Goal: Task Accomplishment & Management: Use online tool/utility

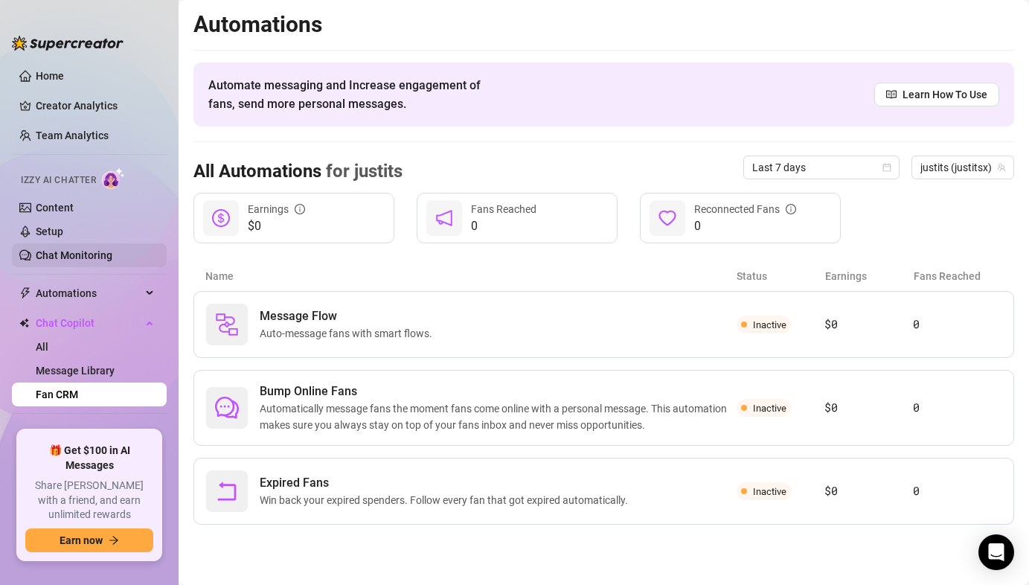
click at [112, 249] on link "Chat Monitoring" at bounding box center [74, 255] width 77 height 12
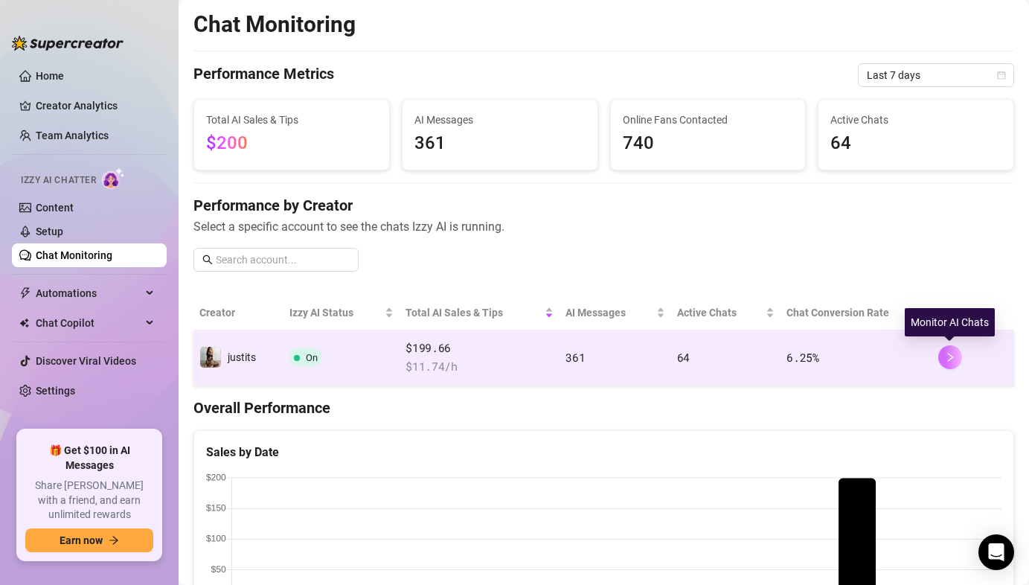
click at [952, 359] on icon "right" at bounding box center [950, 357] width 10 height 10
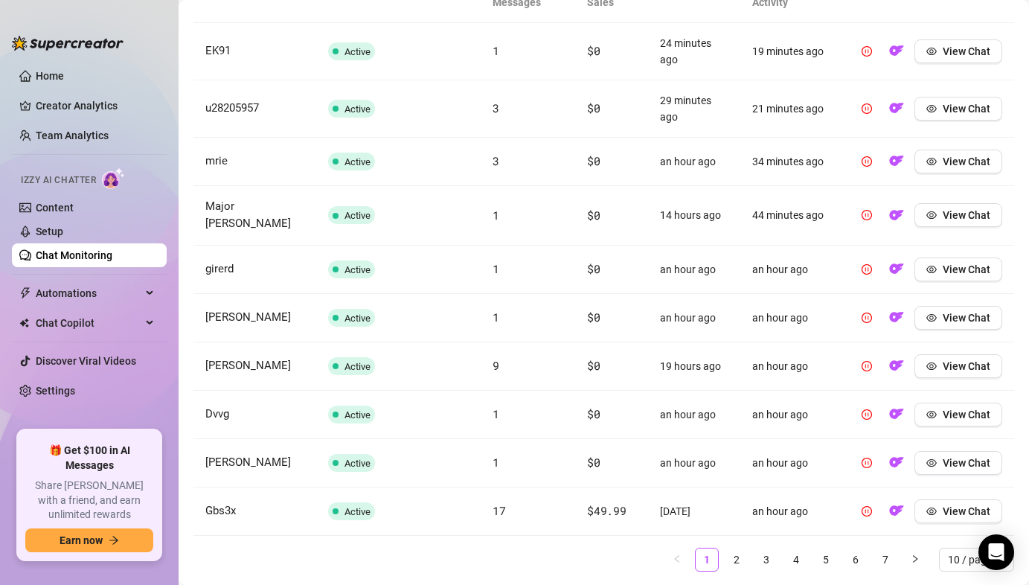
scroll to position [620, 0]
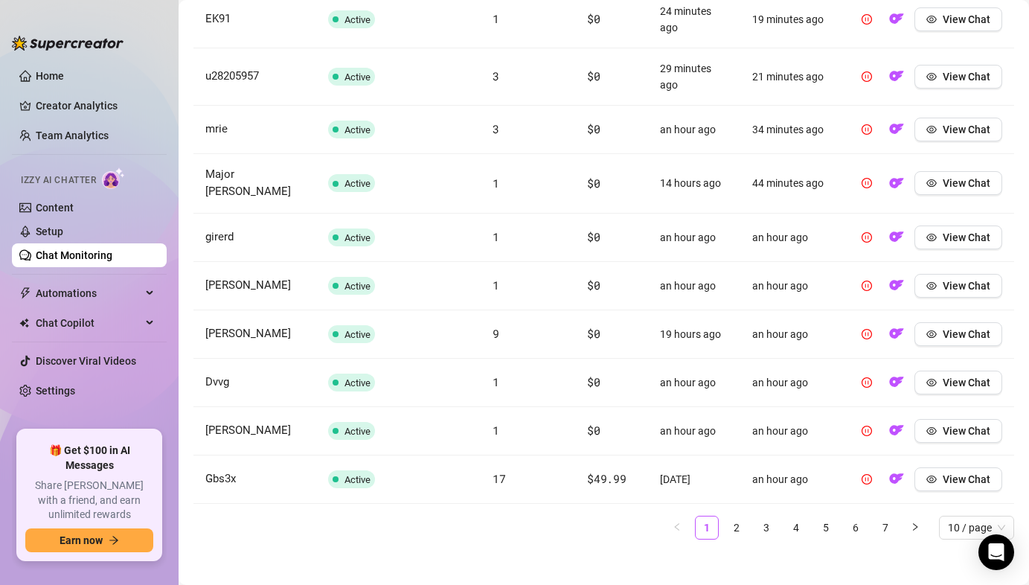
click at [723, 530] on div "Fan Status AI Messages AI Sales Started Last AI Activity EK91 Active 1 $0 24 mi…" at bounding box center [603, 242] width 820 height 617
click at [733, 526] on link "2" at bounding box center [736, 527] width 22 height 22
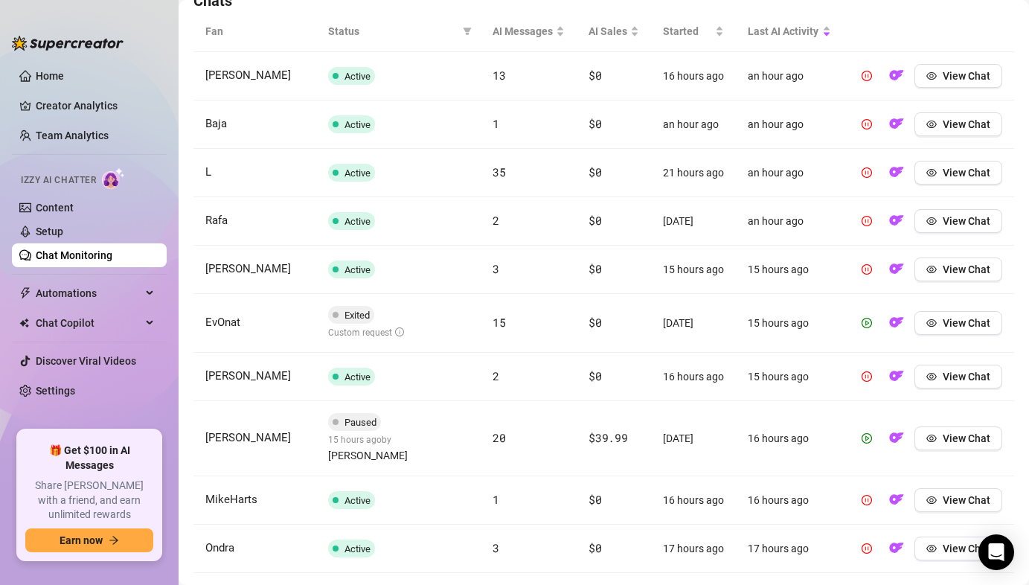
scroll to position [606, 0]
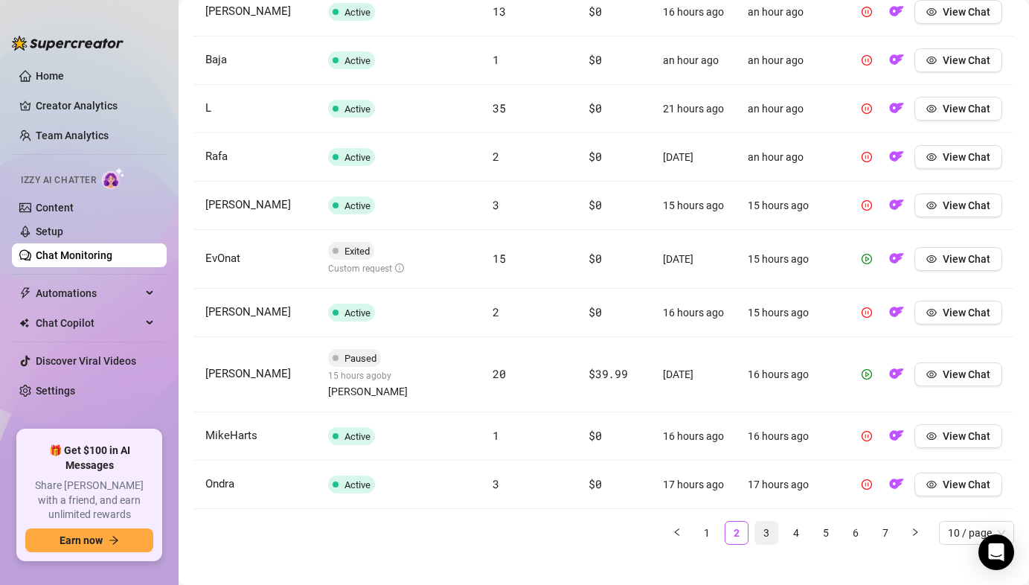
click at [766, 521] on link "3" at bounding box center [766, 532] width 22 height 22
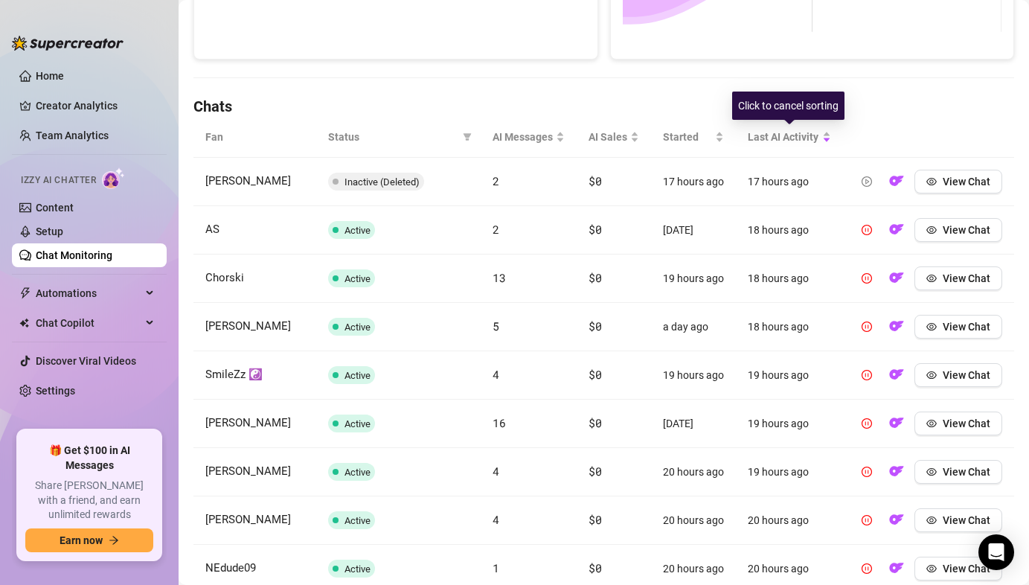
scroll to position [585, 0]
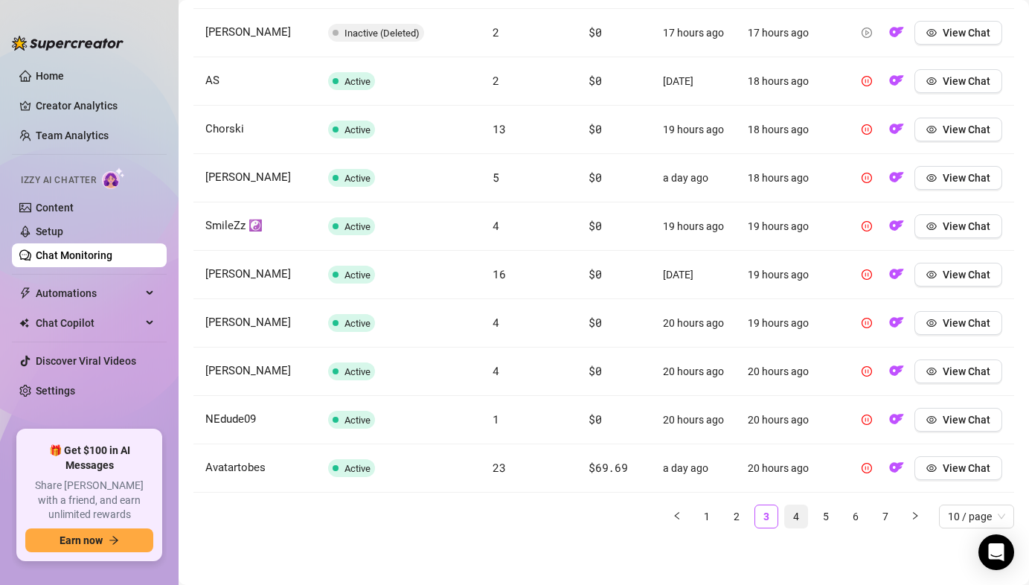
click at [803, 520] on link "4" at bounding box center [796, 516] width 22 height 22
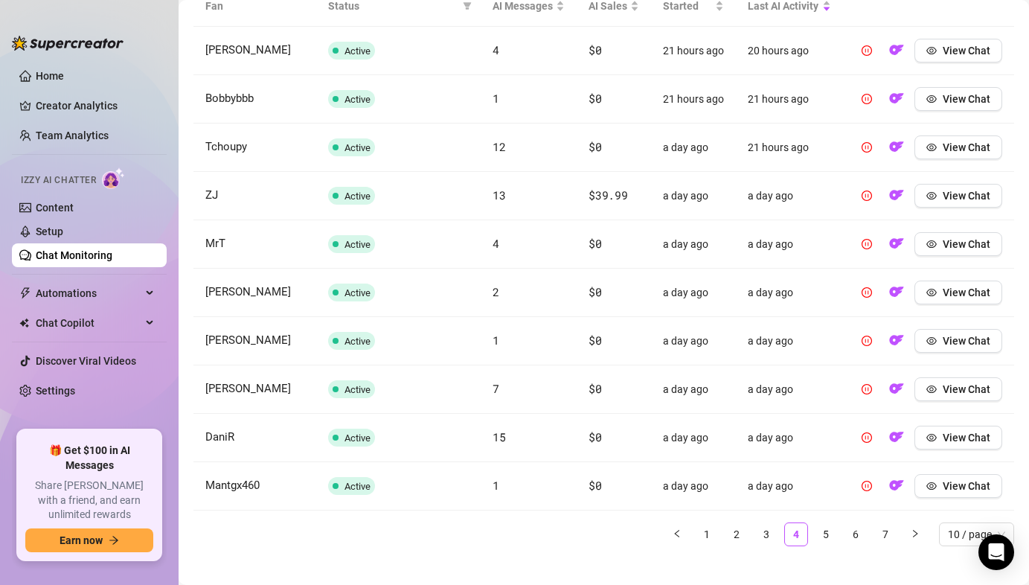
scroll to position [578, 0]
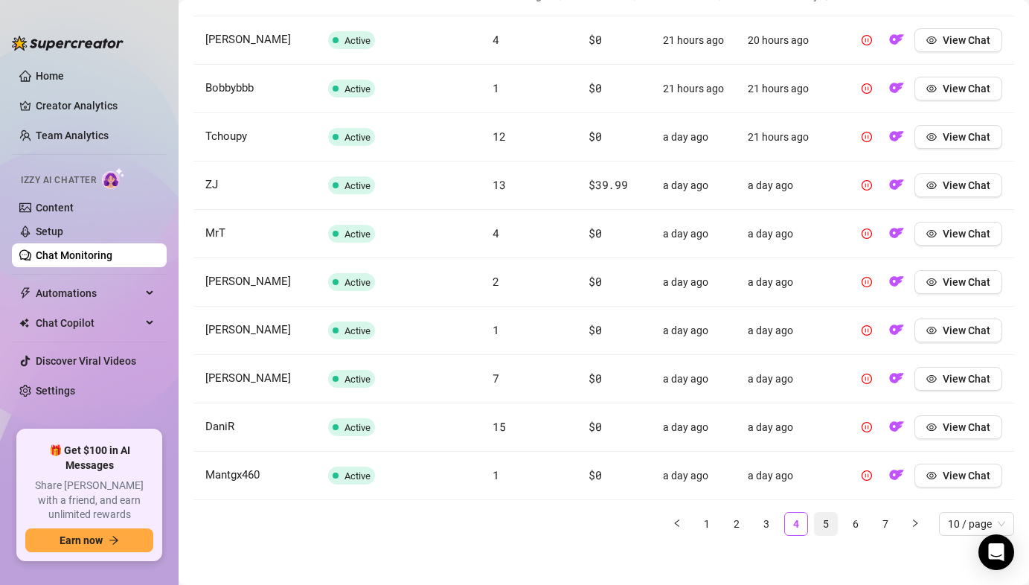
click at [817, 525] on link "5" at bounding box center [825, 523] width 22 height 22
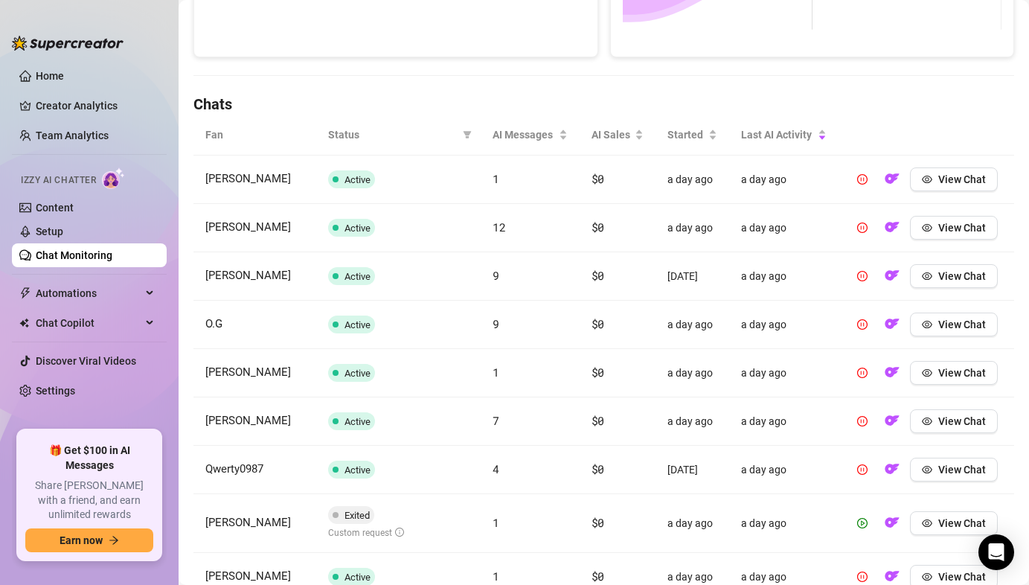
scroll to position [596, 0]
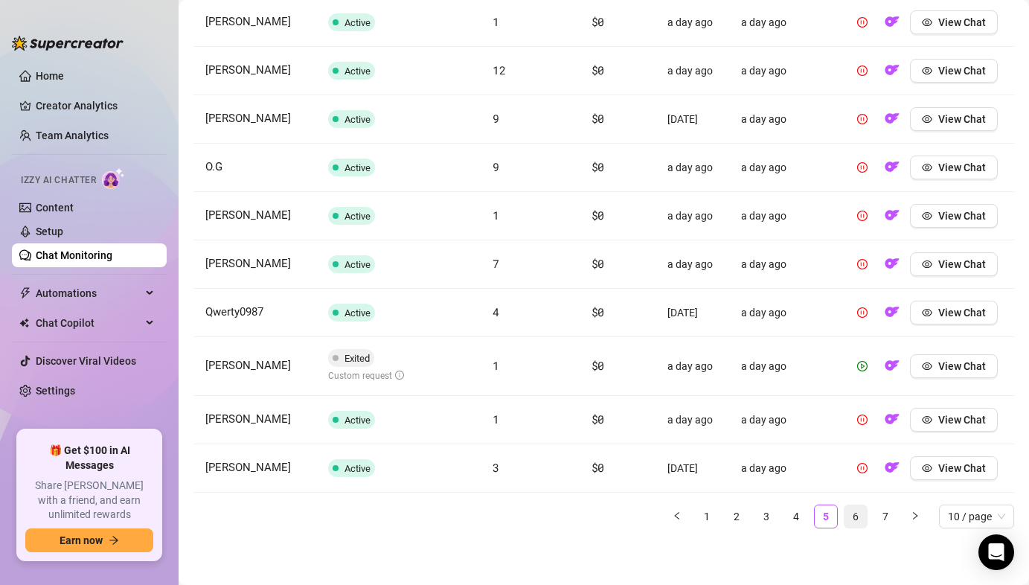
click at [849, 524] on link "6" at bounding box center [855, 516] width 22 height 22
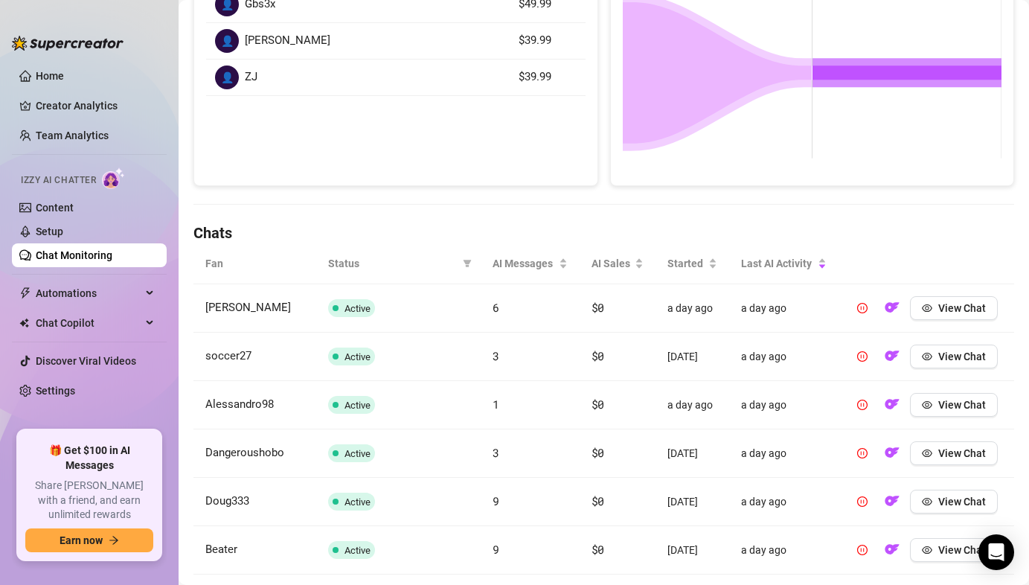
scroll to position [585, 0]
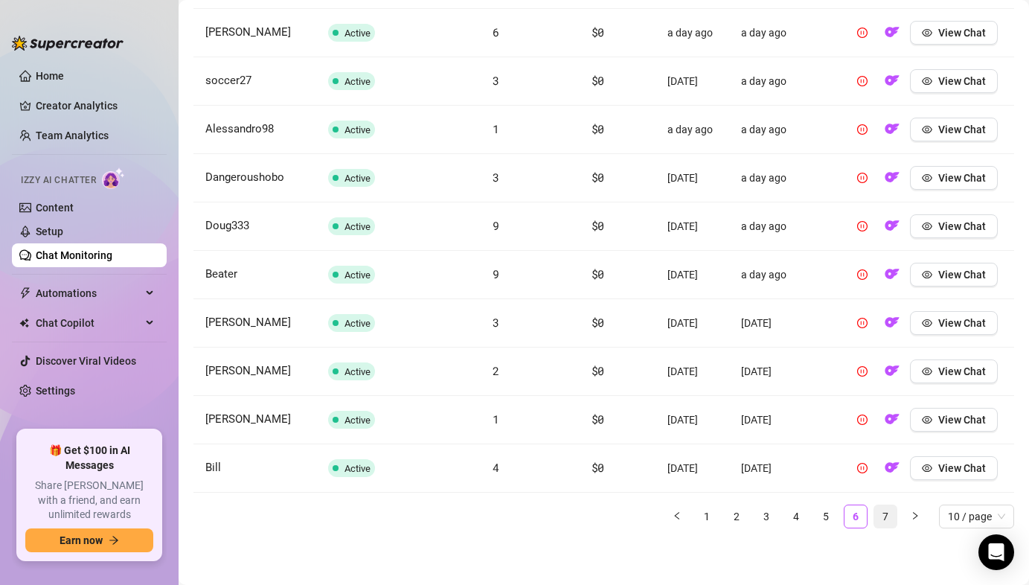
click at [882, 527] on li "7" at bounding box center [885, 516] width 24 height 24
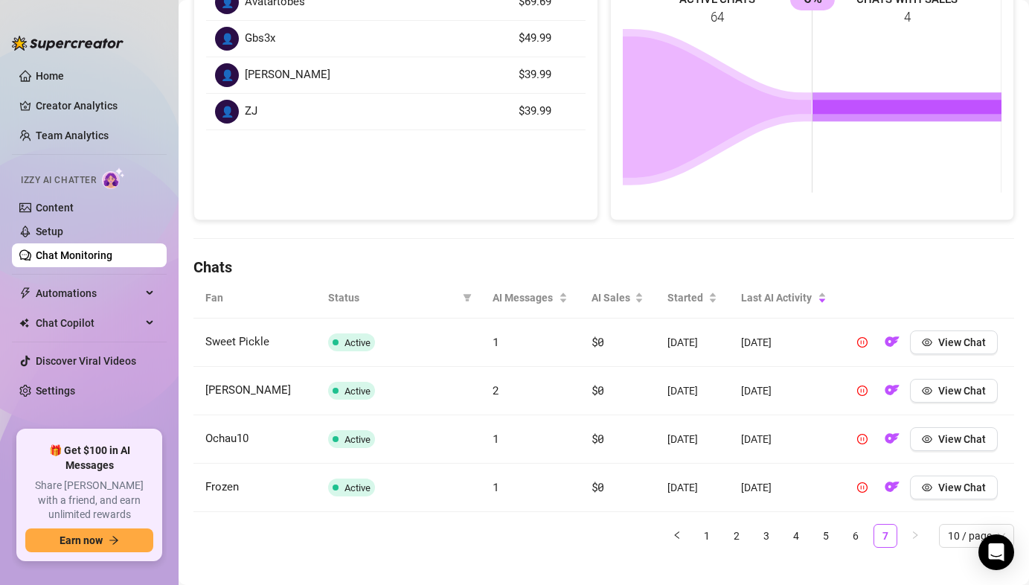
scroll to position [295, 0]
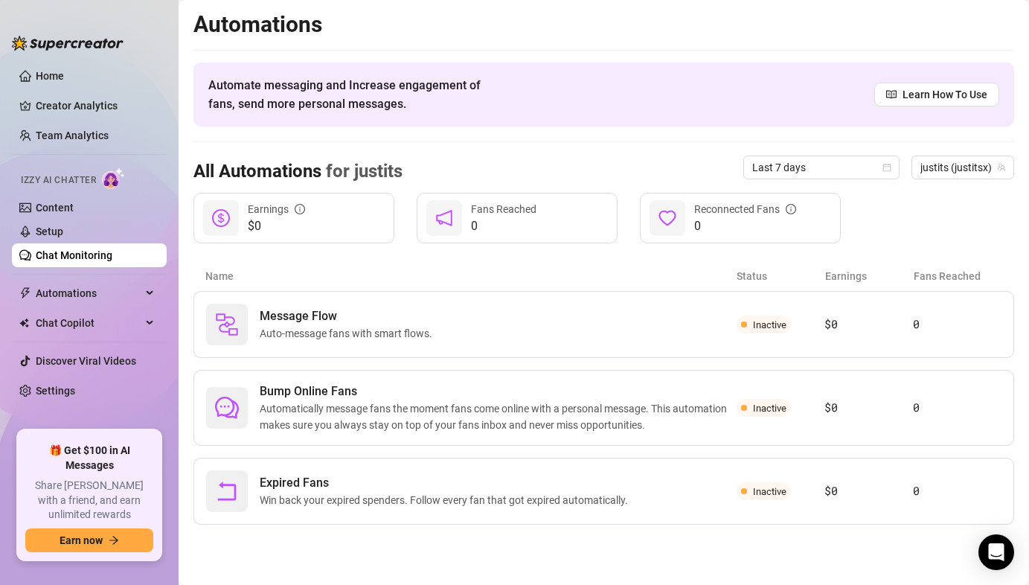
click at [112, 251] on link "Chat Monitoring" at bounding box center [74, 255] width 77 height 12
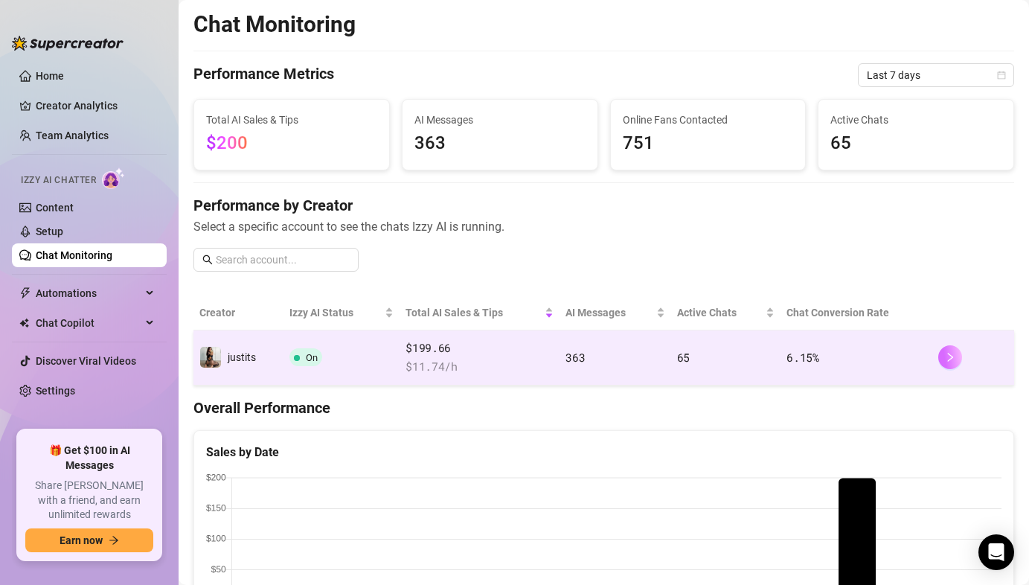
click at [955, 354] on button "button" at bounding box center [950, 357] width 24 height 24
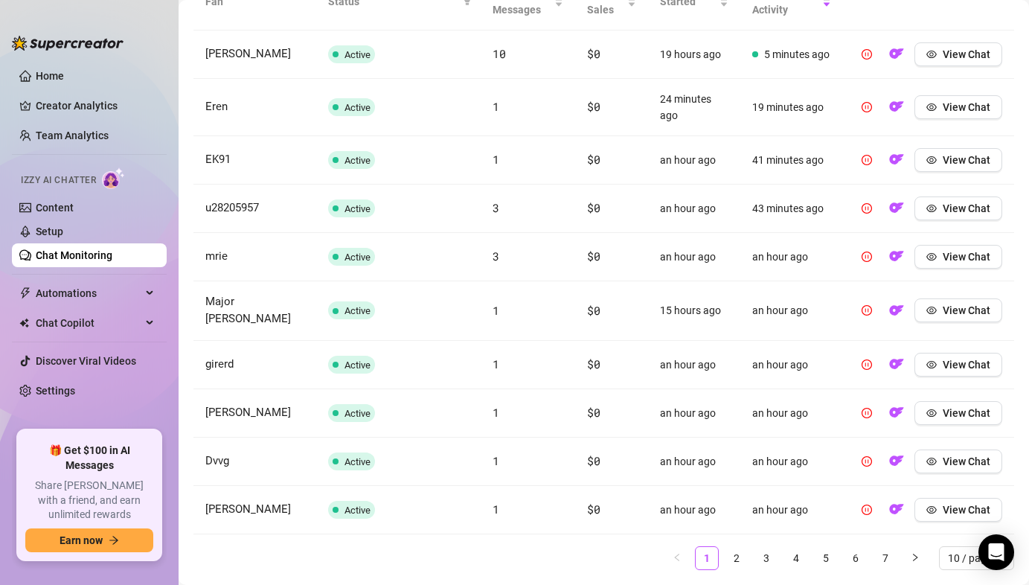
scroll to position [579, 0]
click at [955, 54] on span "View Chat" at bounding box center [966, 56] width 48 height 12
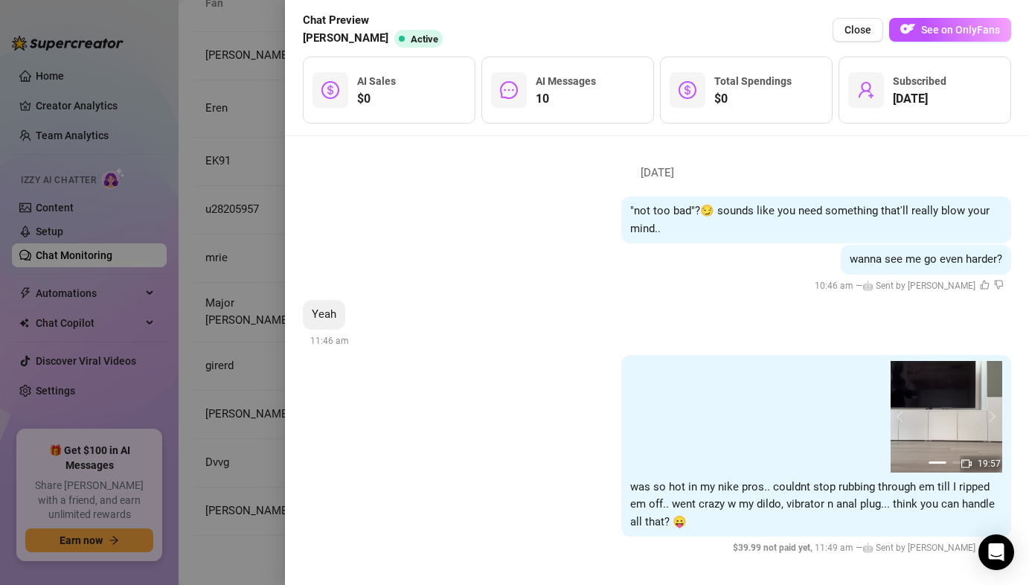
scroll to position [2663, 0]
click at [855, 23] on button "Close" at bounding box center [857, 30] width 51 height 24
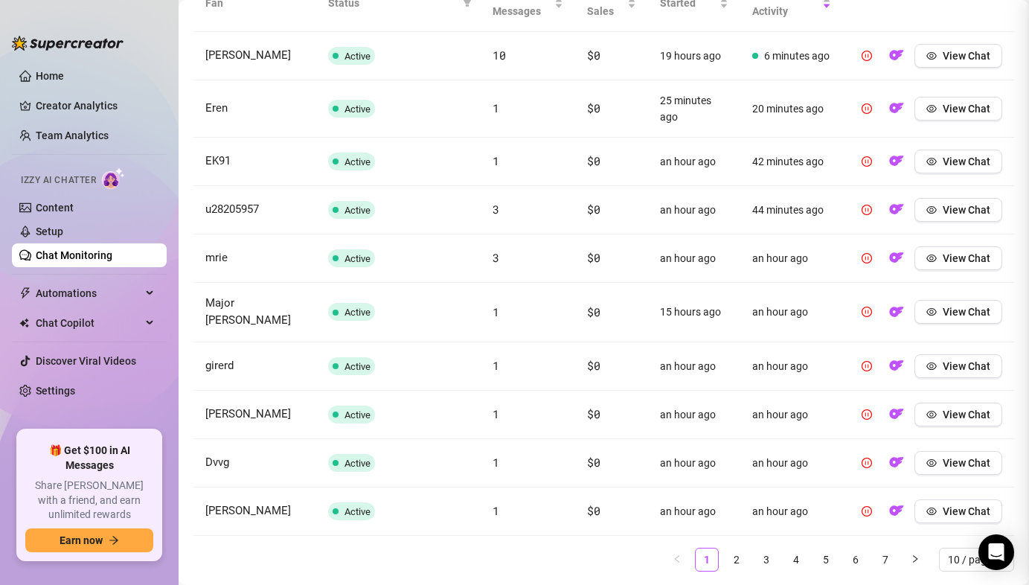
scroll to position [0, 0]
